Goal: Navigation & Orientation: Find specific page/section

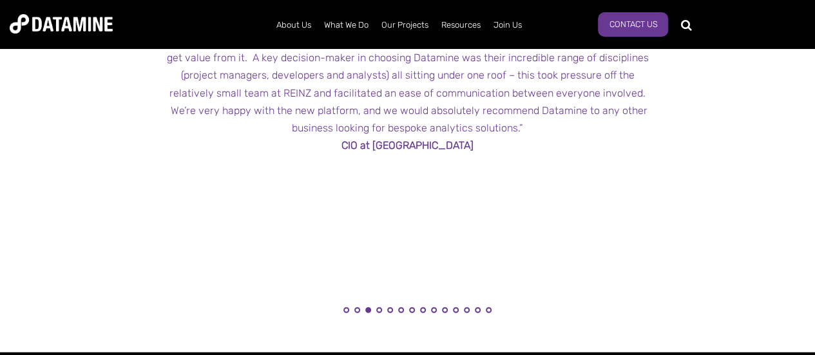
scroll to position [1547, 0]
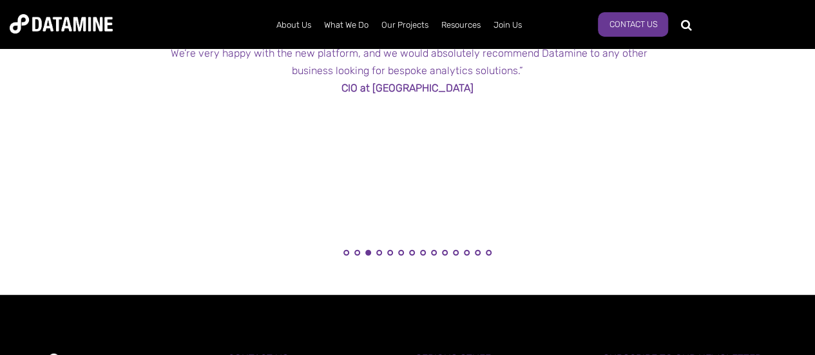
click at [353, 251] on li "2" at bounding box center [357, 256] width 13 height 13
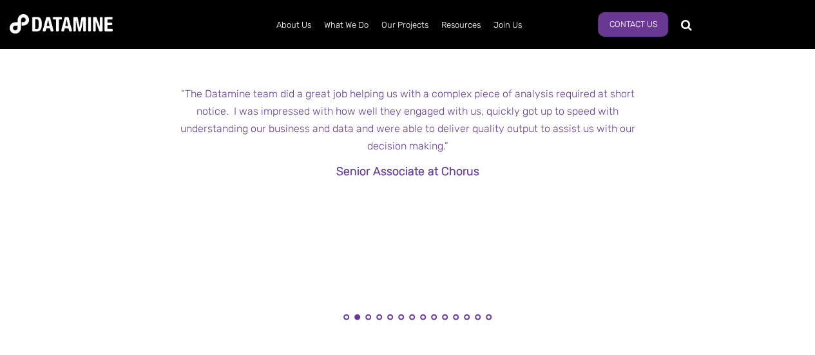
scroll to position [1611, 0]
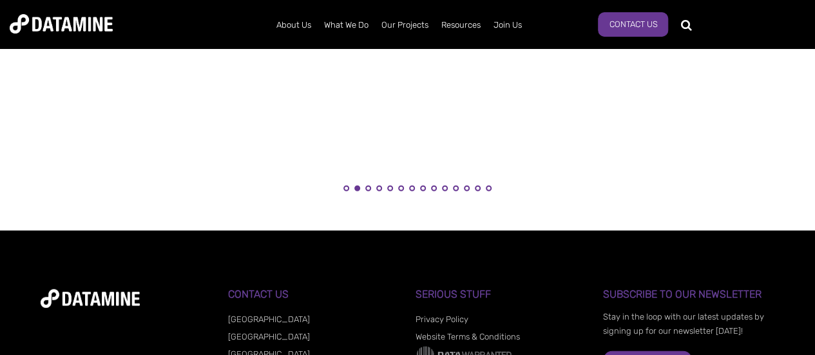
click at [348, 191] on li "1" at bounding box center [346, 192] width 13 height 13
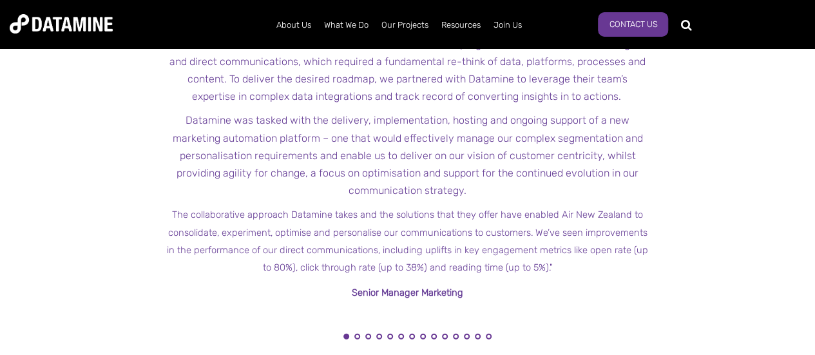
scroll to position [1482, 0]
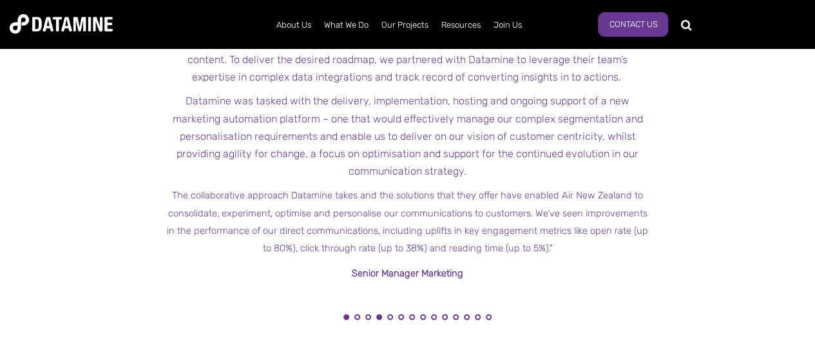
click at [378, 315] on button "4" at bounding box center [379, 318] width 6 height 6
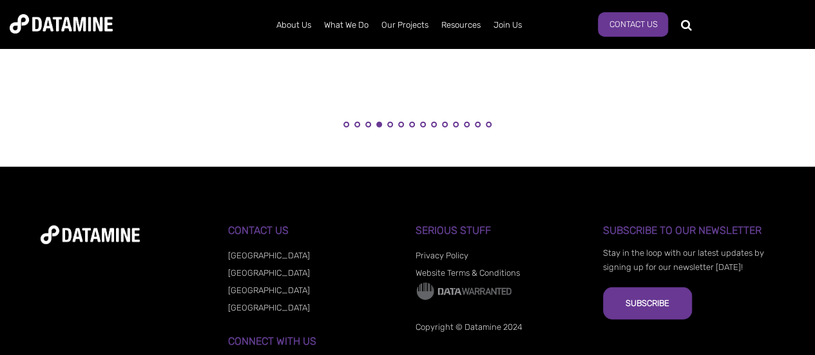
scroll to position [1676, 0]
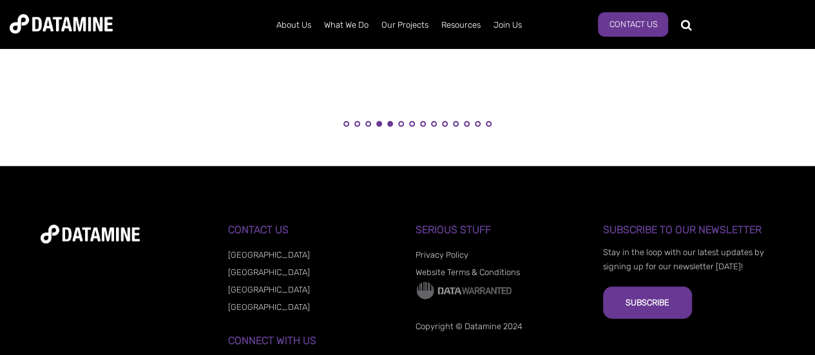
click at [388, 123] on button "5" at bounding box center [390, 124] width 6 height 6
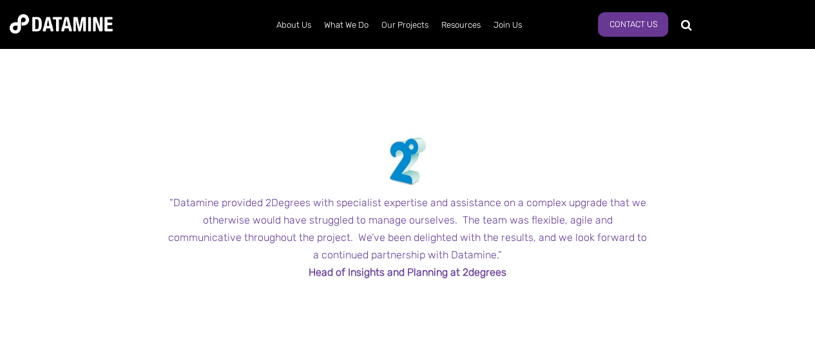
scroll to position [1482, 0]
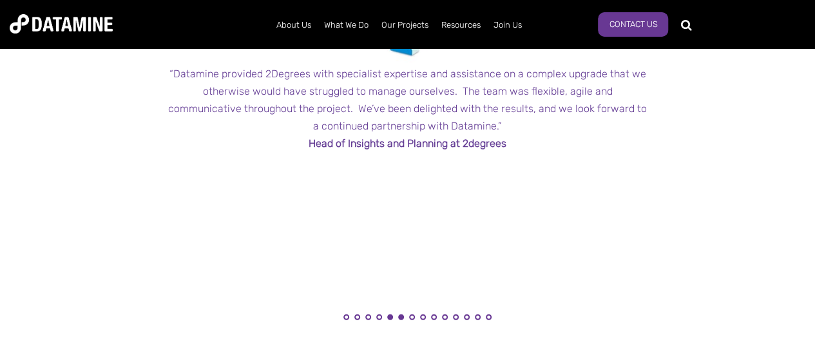
click at [402, 315] on button "6" at bounding box center [401, 318] width 6 height 6
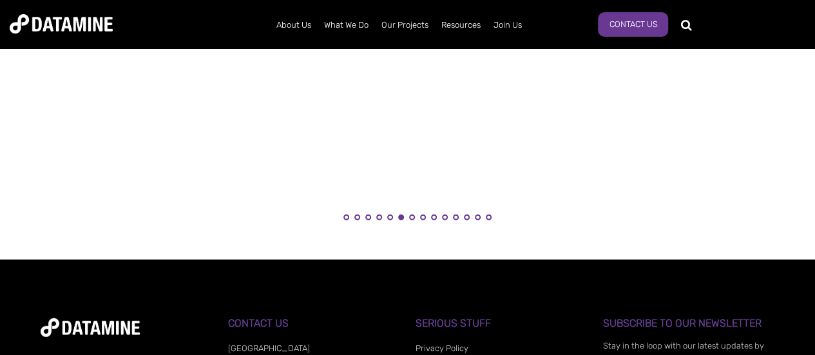
scroll to position [1611, 0]
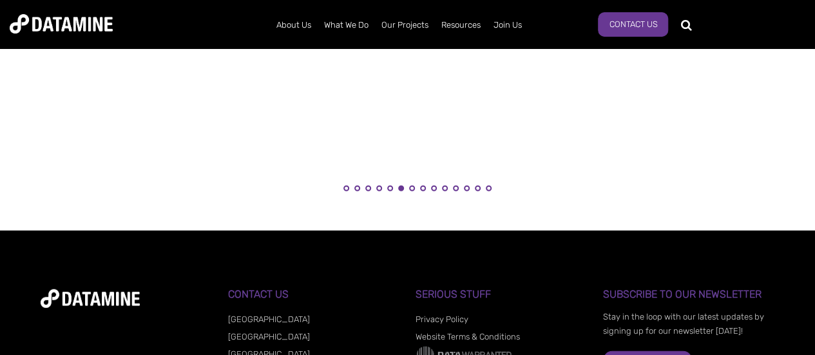
click at [412, 192] on li "7" at bounding box center [411, 192] width 13 height 13
click at [421, 188] on button "8" at bounding box center [423, 189] width 6 height 6
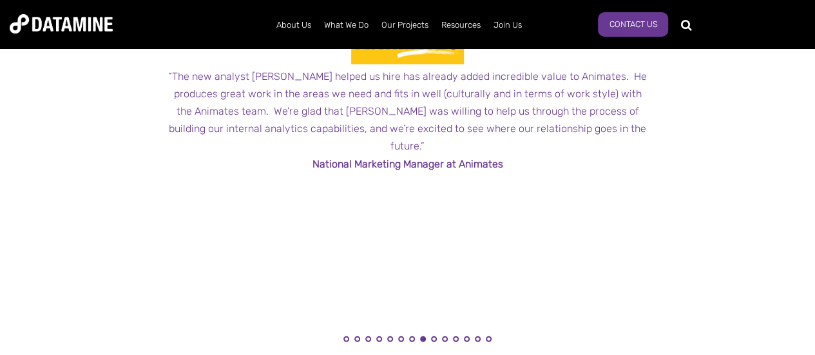
scroll to position [1676, 0]
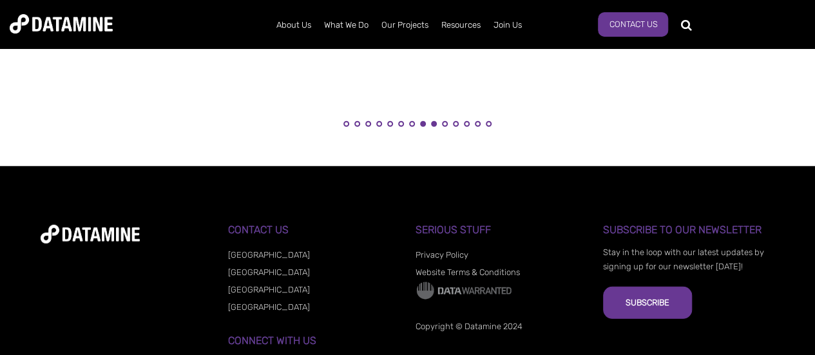
click at [433, 122] on button "9" at bounding box center [434, 124] width 6 height 6
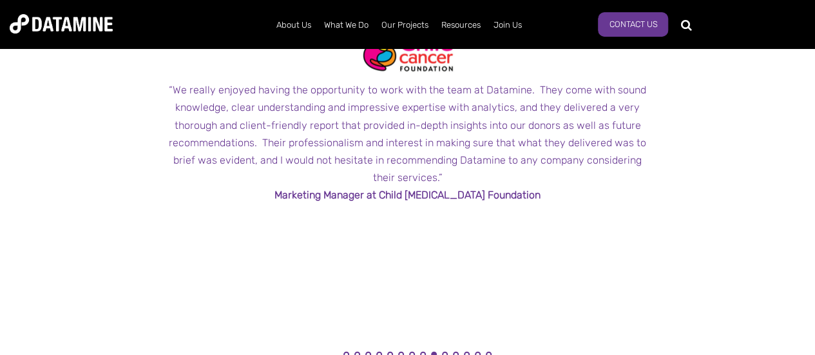
scroll to position [1611, 0]
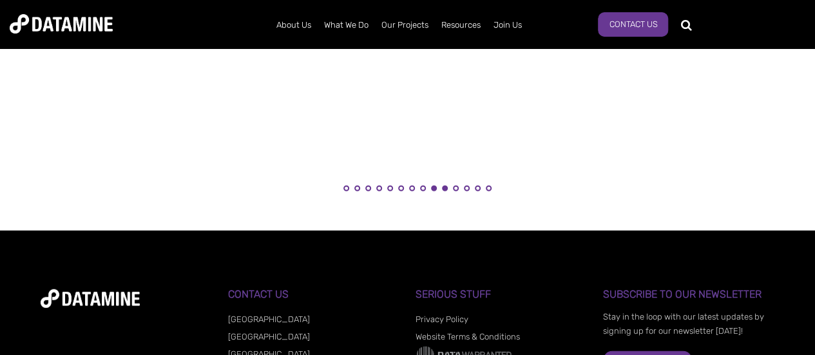
click at [444, 187] on button "10" at bounding box center [445, 189] width 6 height 6
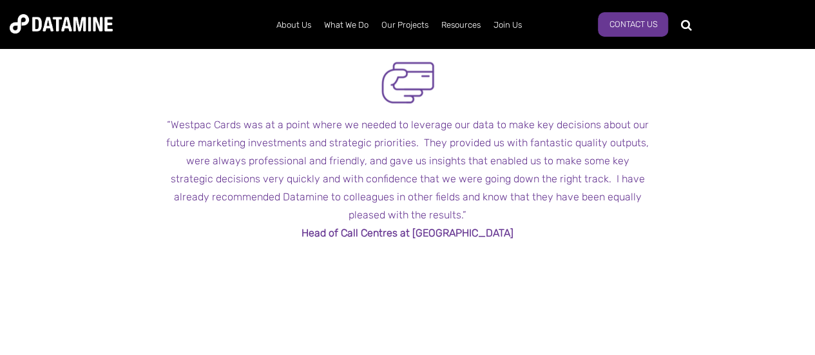
scroll to position [1547, 0]
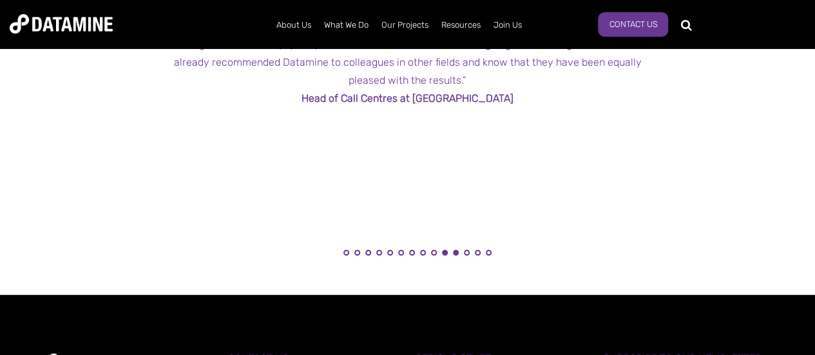
click at [458, 251] on button "11" at bounding box center [456, 253] width 6 height 6
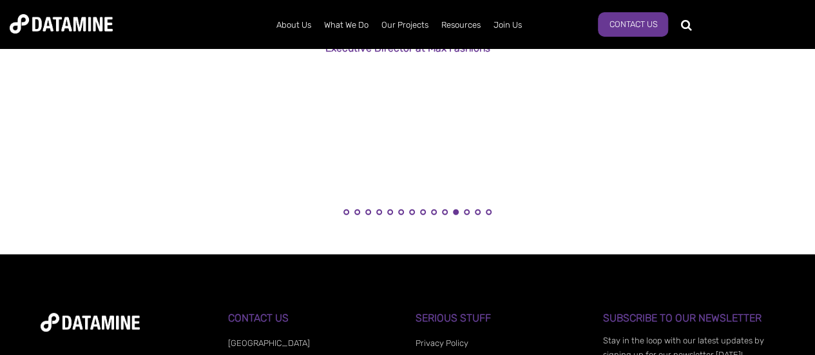
scroll to position [1611, 0]
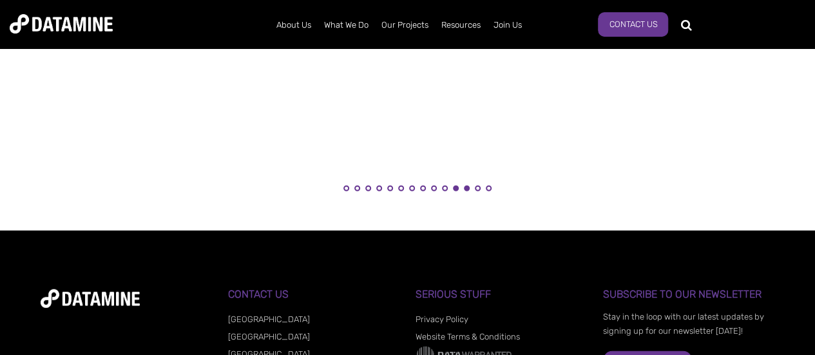
click at [467, 190] on button "12" at bounding box center [467, 189] width 6 height 6
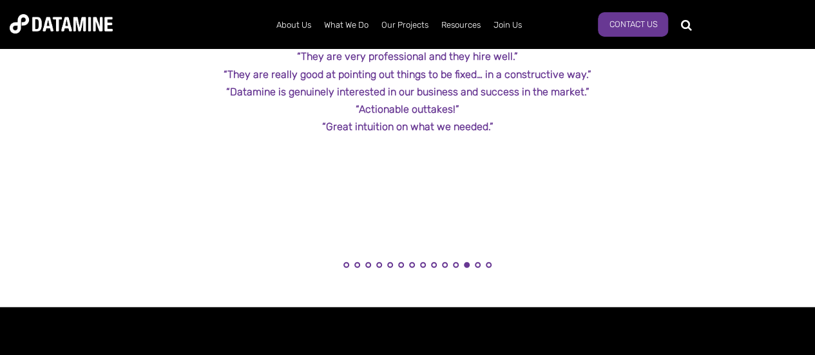
scroll to position [1547, 0]
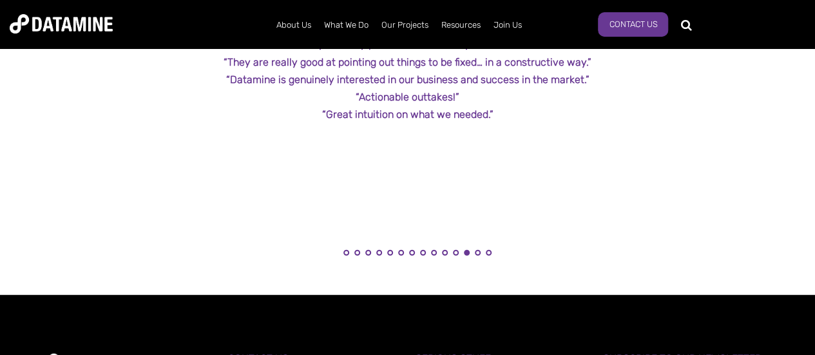
click at [476, 256] on li "13" at bounding box center [477, 256] width 13 height 13
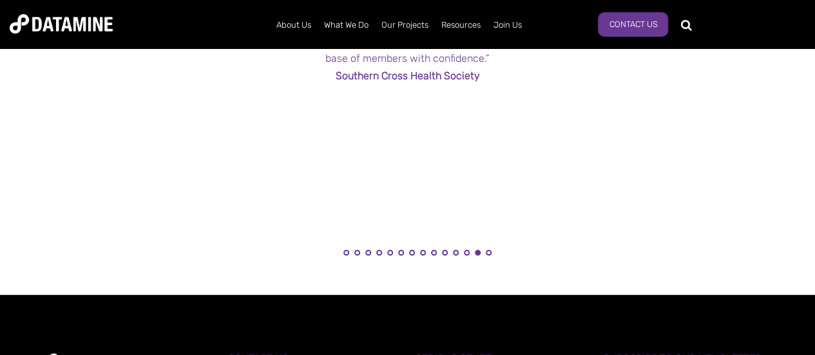
click at [490, 255] on li "14" at bounding box center [488, 256] width 13 height 13
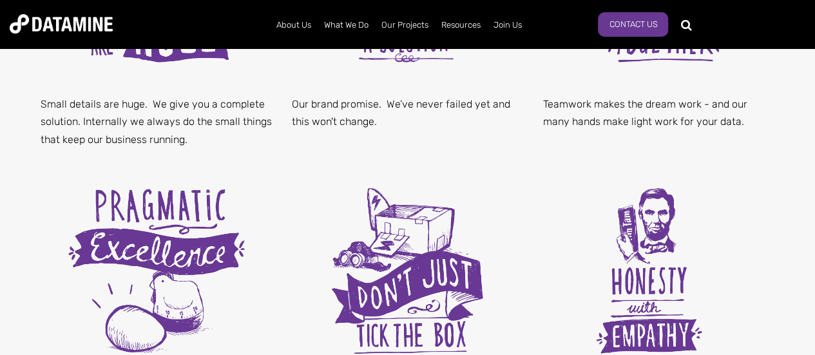
scroll to position [580, 0]
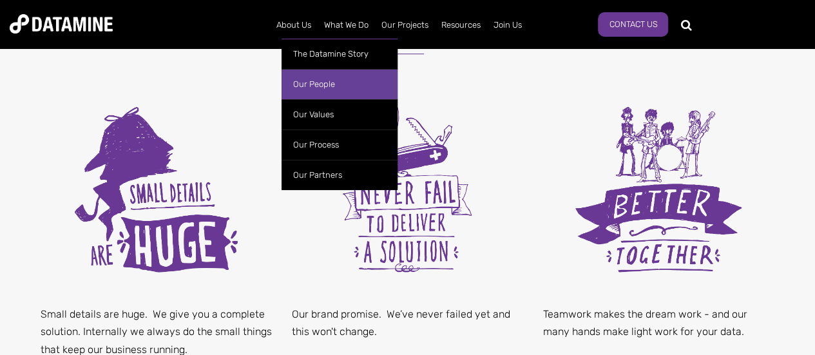
click at [313, 87] on link "Our People" at bounding box center [340, 84] width 116 height 30
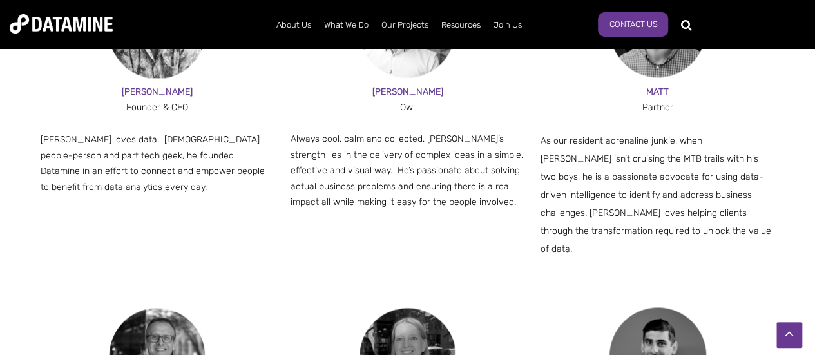
scroll to position [838, 0]
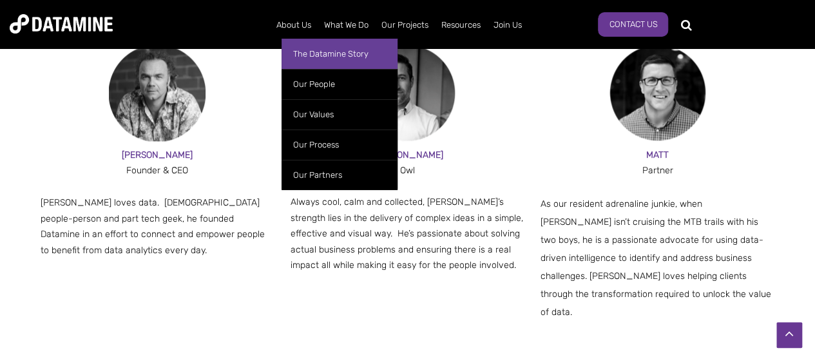
click at [305, 54] on link "The Datamine Story" at bounding box center [340, 54] width 116 height 30
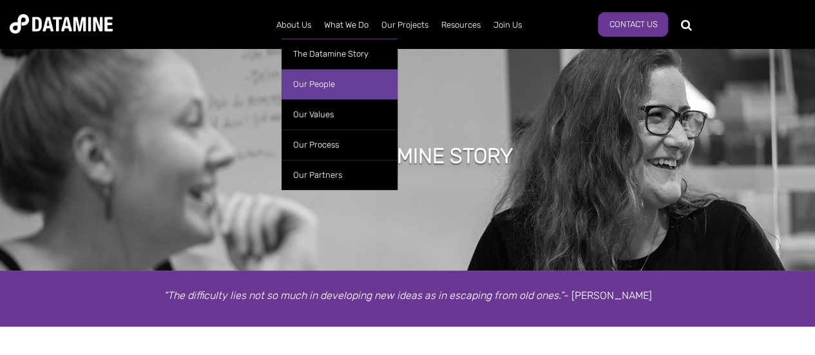
click at [325, 84] on link "Our People" at bounding box center [340, 84] width 116 height 30
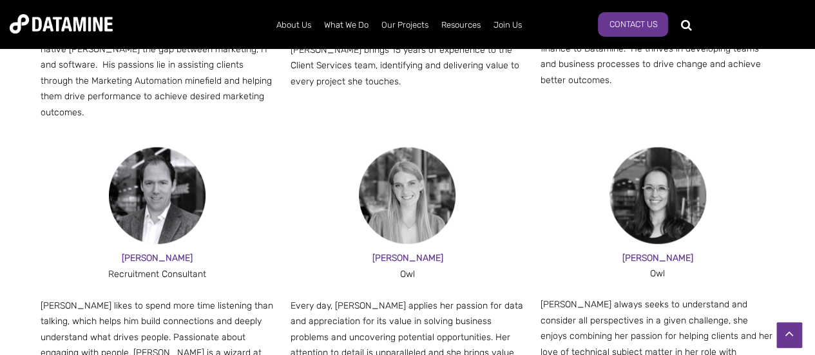
scroll to position [1353, 0]
